Goal: Communication & Community: Connect with others

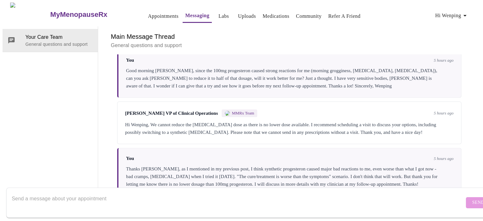
scroll to position [655, 0]
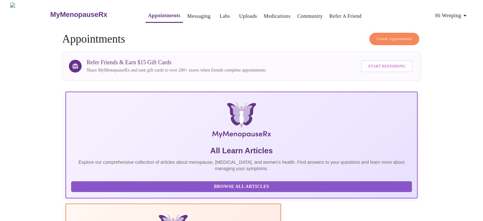
click at [300, 14] on link "Community" at bounding box center [310, 16] width 26 height 9
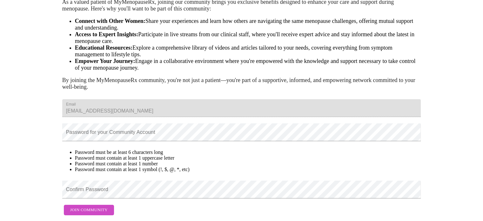
scroll to position [103, 0]
click at [7, 77] on div "MyMenopauseRx Appointments Messaging Labs Uploads Medications Community Refer a…" at bounding box center [242, 81] width 478 height 274
click at [90, 198] on form "Email wpdonna@gmail.com Password for your Community Account Password must be at…" at bounding box center [241, 157] width 359 height 122
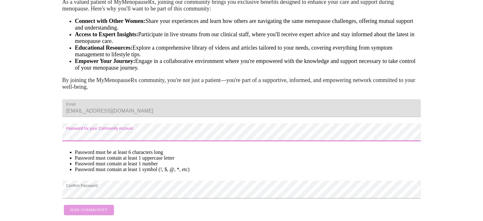
scroll to position [68, 0]
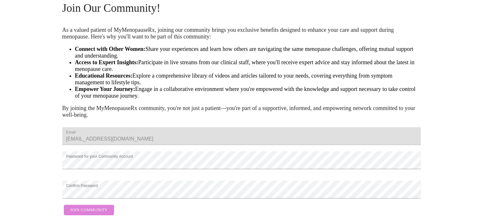
click at [96, 206] on span "Join Community" at bounding box center [88, 209] width 37 height 7
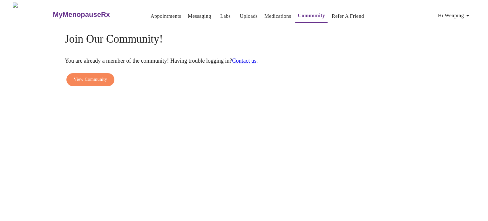
scroll to position [0, 0]
